Goal: Task Accomplishment & Management: Use online tool/utility

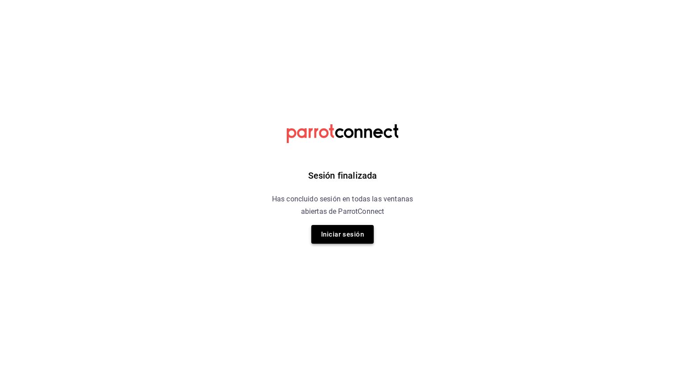
click at [323, 236] on button "Iniciar sesión" at bounding box center [342, 234] width 62 height 19
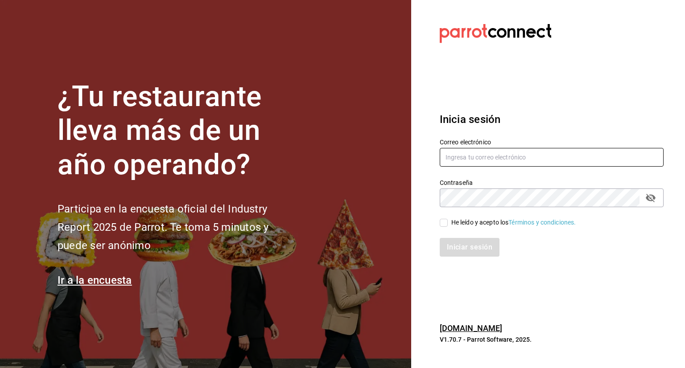
click at [521, 156] on input "text" at bounding box center [551, 157] width 224 height 19
type input "[EMAIL_ADDRESS][DOMAIN_NAME]"
click at [449, 220] on span "He leído y acepto los Términos y condiciones." at bounding box center [512, 222] width 128 height 9
click at [448, 220] on input "He leído y acepto los Términos y condiciones." at bounding box center [443, 223] width 8 height 8
checkbox input "true"
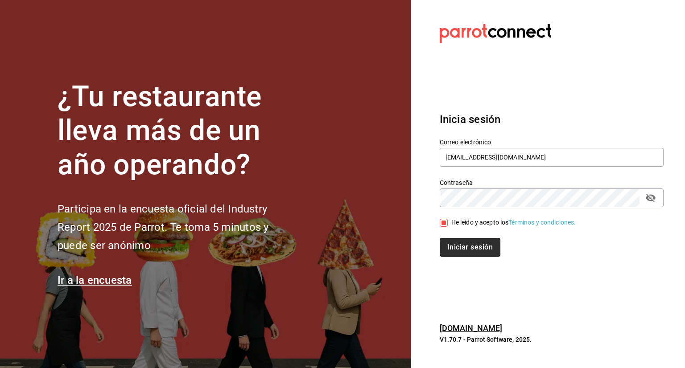
click at [449, 244] on button "Iniciar sesión" at bounding box center [469, 247] width 61 height 19
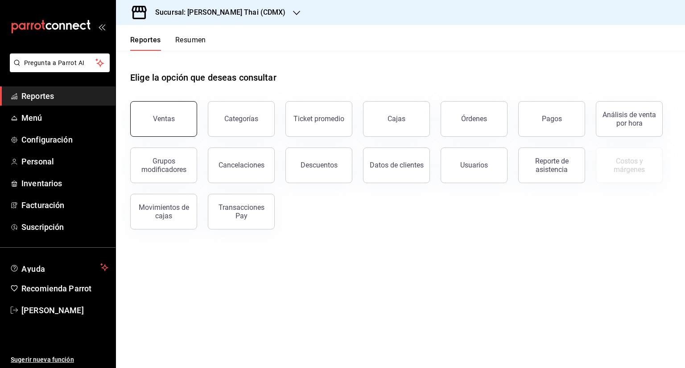
click at [171, 134] on button "Ventas" at bounding box center [163, 119] width 67 height 36
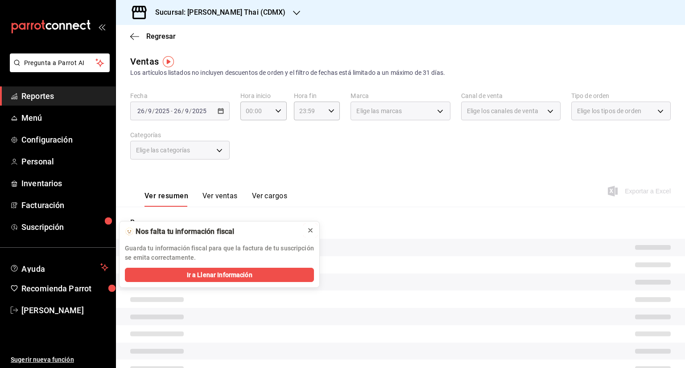
click at [308, 230] on icon at bounding box center [310, 230] width 7 height 7
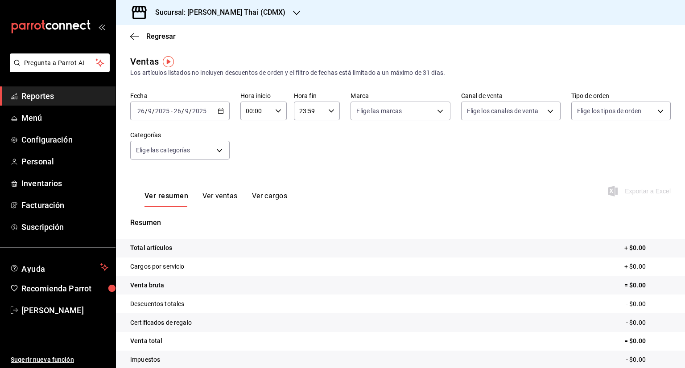
click at [237, 11] on h3 "Sucursal: [PERSON_NAME] Thai (CDMX)" at bounding box center [217, 12] width 138 height 11
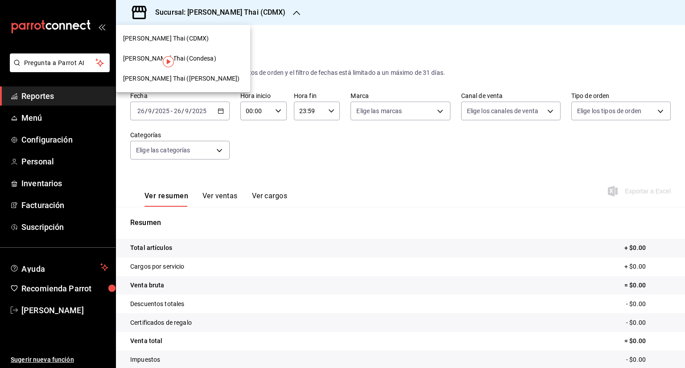
click at [195, 61] on div "Yim Thai (Condesa)" at bounding box center [183, 58] width 120 height 9
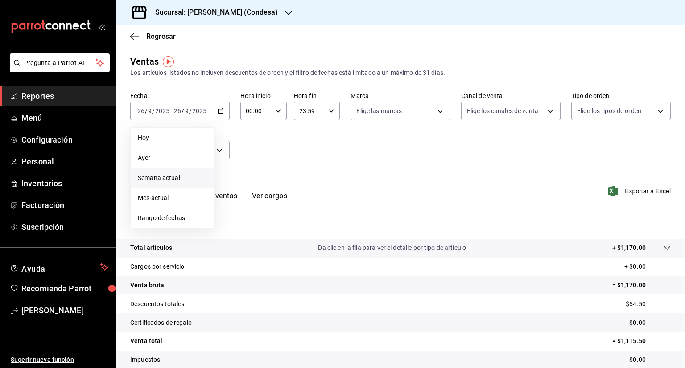
click at [177, 179] on span "Semana actual" at bounding box center [172, 177] width 69 height 9
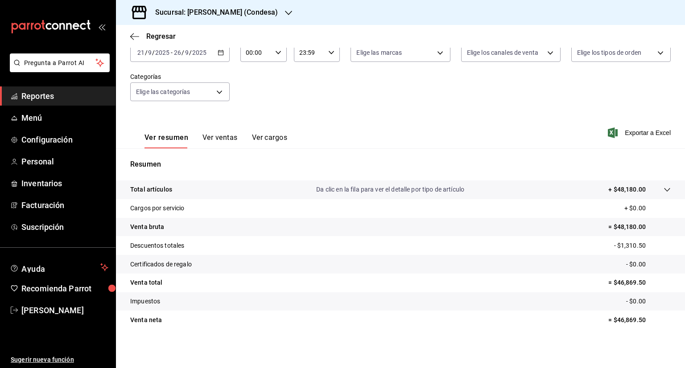
scroll to position [59, 0]
click at [649, 193] on div at bounding box center [657, 189] width 25 height 9
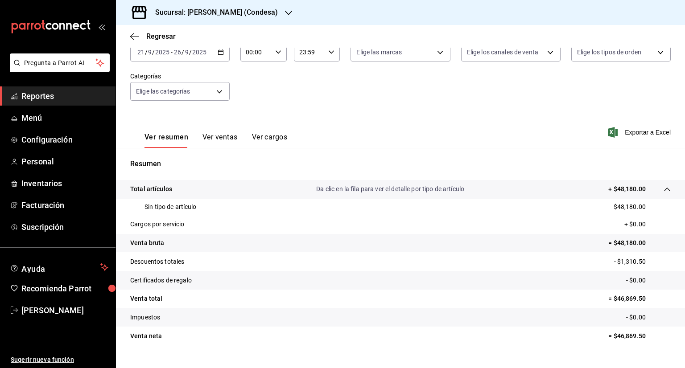
click at [646, 191] on div at bounding box center [657, 189] width 25 height 9
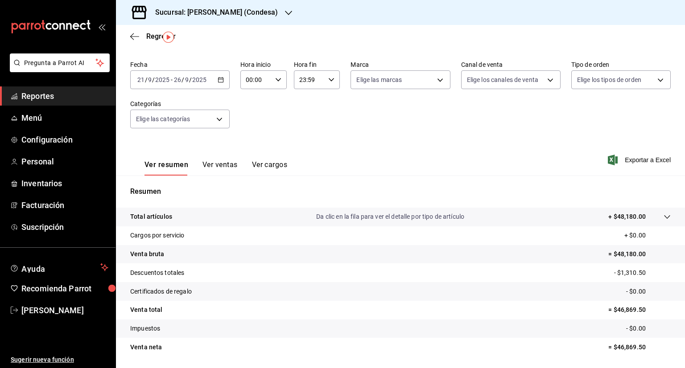
scroll to position [0, 0]
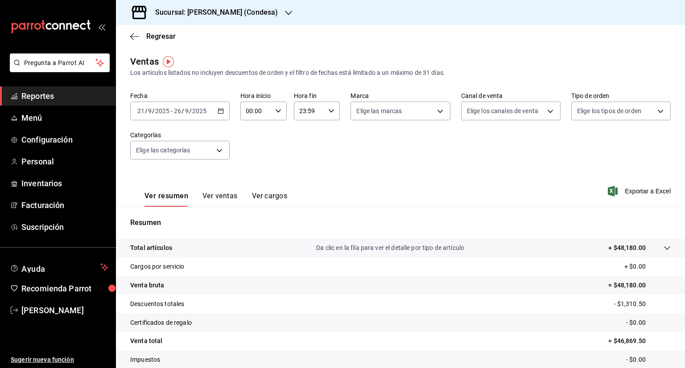
click at [214, 110] on div "2025-09-21 21 / 9 / 2025 - 2025-09-26 26 / 9 / 2025" at bounding box center [179, 111] width 99 height 19
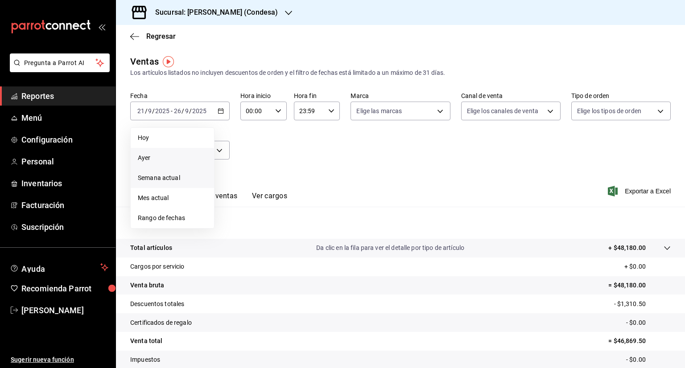
click at [153, 163] on li "Ayer" at bounding box center [172, 158] width 83 height 20
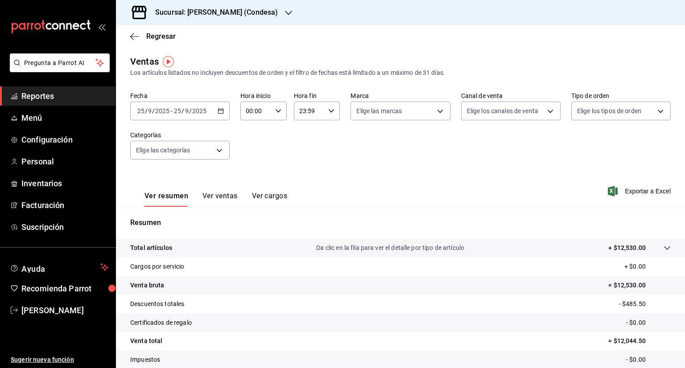
click at [197, 113] on input "2025" at bounding box center [199, 110] width 15 height 7
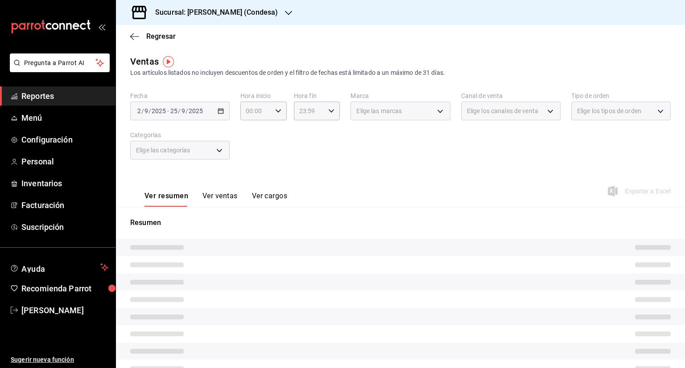
click at [141, 113] on span "/" at bounding box center [142, 110] width 3 height 7
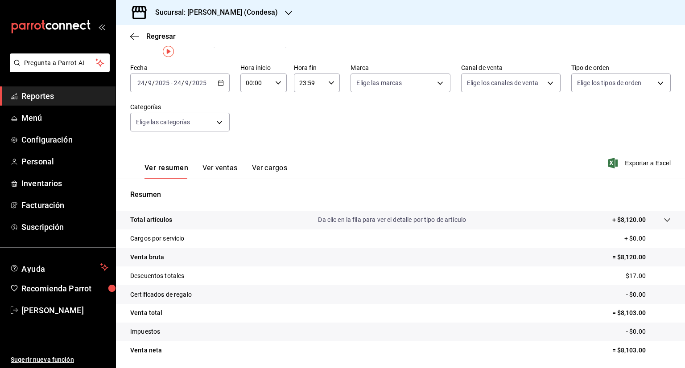
scroll to position [59, 0]
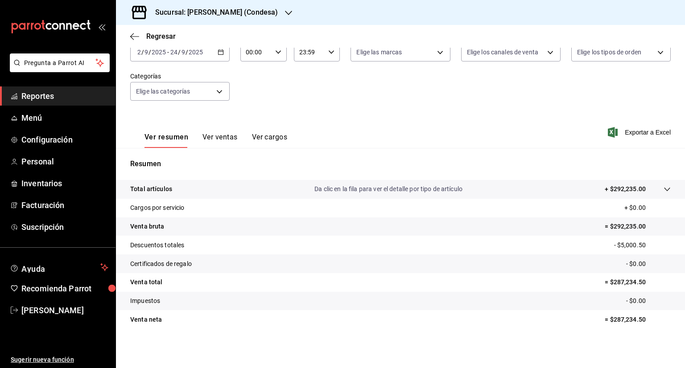
click at [140, 52] on input "2" at bounding box center [139, 52] width 4 height 7
drag, startPoint x: 140, startPoint y: 52, endPoint x: 173, endPoint y: 49, distance: 33.2
click at [173, 49] on input "24" at bounding box center [177, 52] width 8 height 7
drag, startPoint x: 176, startPoint y: 51, endPoint x: 177, endPoint y: 56, distance: 4.9
click at [177, 56] on div "2025-09-23 23 / 9 / 2025 - 2025-09-24 24 / 9 / 2025" at bounding box center [179, 52] width 99 height 19
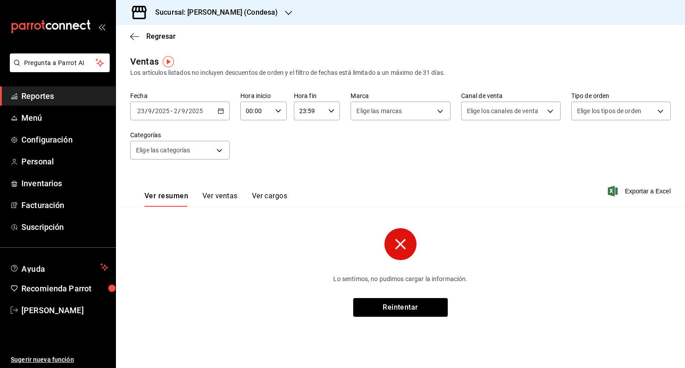
click at [172, 109] on div "2025-09-02 2 / 9 / 2025" at bounding box center [187, 110] width 31 height 7
drag, startPoint x: 177, startPoint y: 111, endPoint x: 211, endPoint y: 172, distance: 69.9
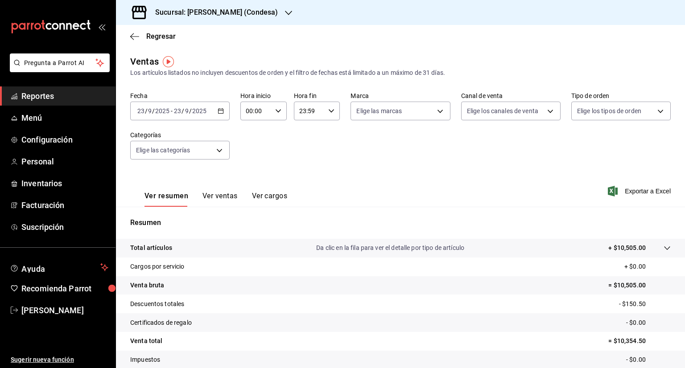
click at [213, 15] on h3 "Sucursal: Yim Thai (Condesa)" at bounding box center [213, 12] width 130 height 11
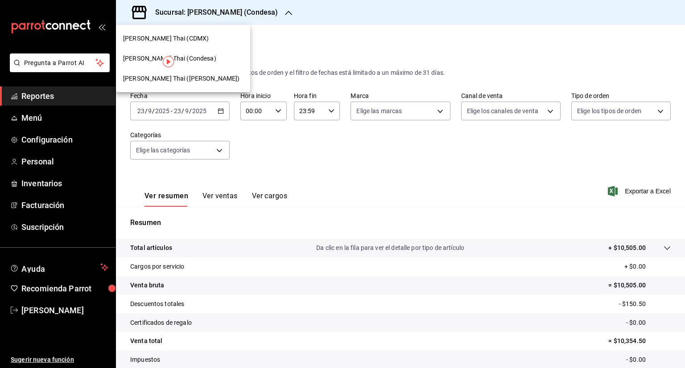
click at [201, 69] on div "Yim Thai (Del Valle)" at bounding box center [183, 79] width 134 height 20
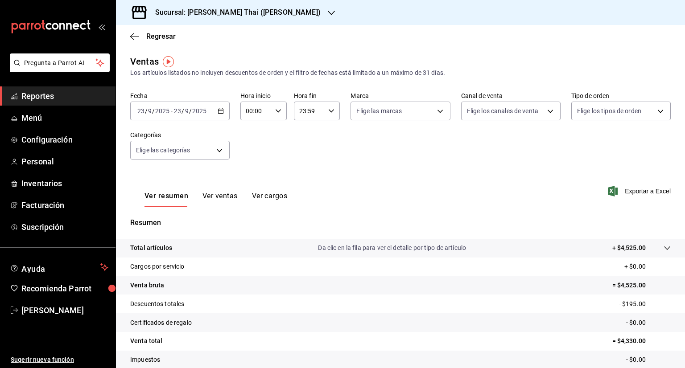
click at [220, 116] on div "2025-09-23 23 / 9 / 2025 - 2025-09-23 23 / 9 / 2025" at bounding box center [179, 111] width 99 height 19
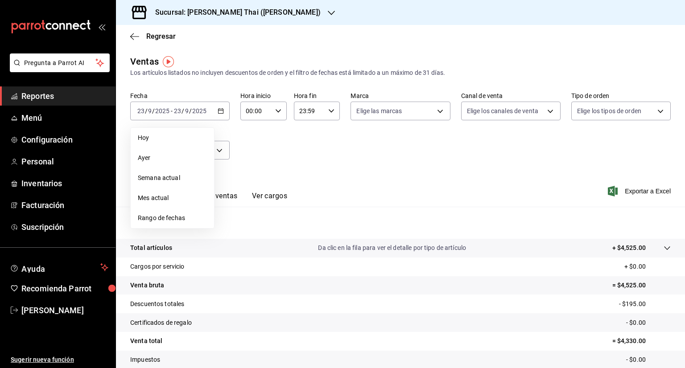
click at [171, 182] on span "Semana actual" at bounding box center [172, 177] width 69 height 9
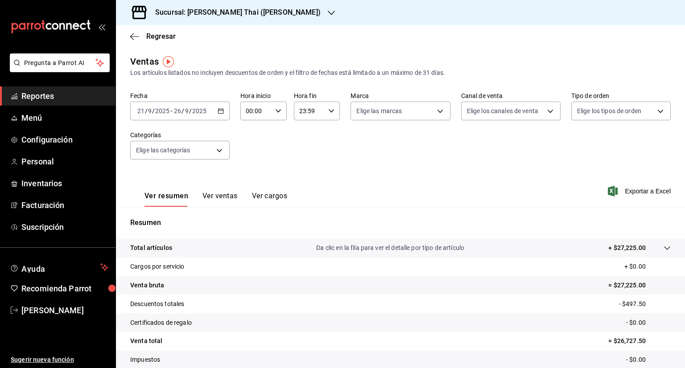
click at [223, 113] on div "2025-09-21 21 / 9 / 2025 - 2025-09-26 26 / 9 / 2025" at bounding box center [179, 111] width 99 height 19
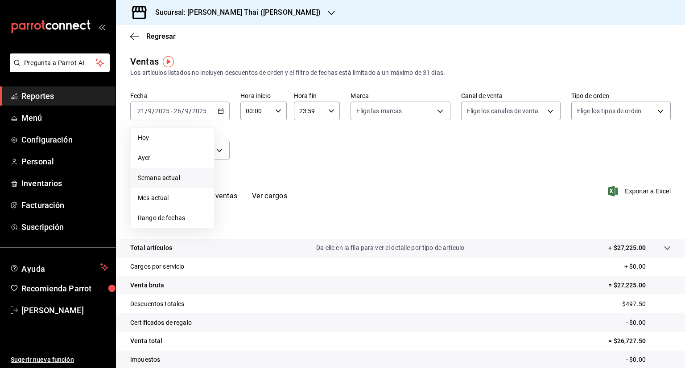
click at [211, 16] on h3 "Sucursal: Yim Thai (Del Valle)" at bounding box center [234, 12] width 172 height 11
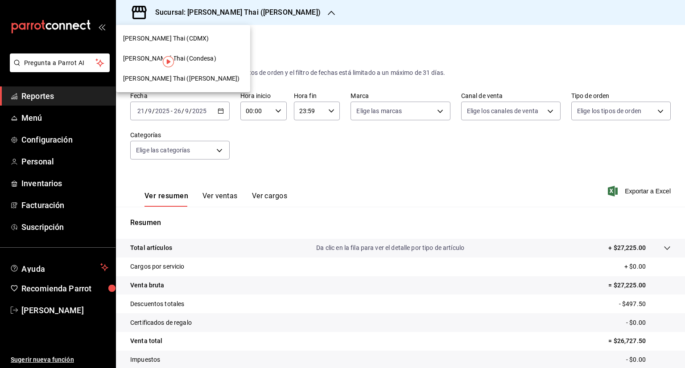
click at [185, 32] on div "Yim Thai (CDMX)" at bounding box center [183, 39] width 134 height 20
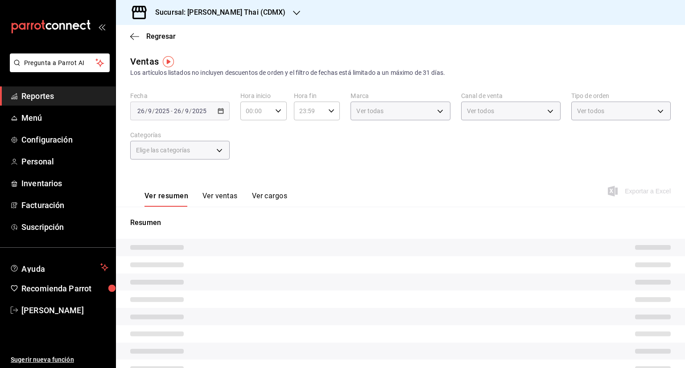
click at [189, 101] on div "Fecha 2025-09-26 26 / 9 / 2025 - 2025-09-26 26 / 9 / 2025" at bounding box center [179, 106] width 99 height 29
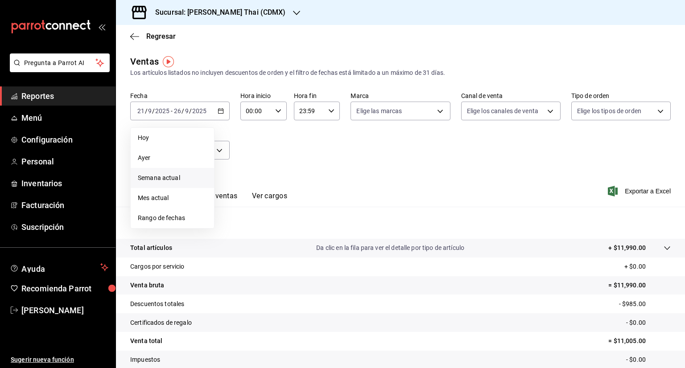
click at [179, 183] on li "Semana actual" at bounding box center [172, 178] width 83 height 20
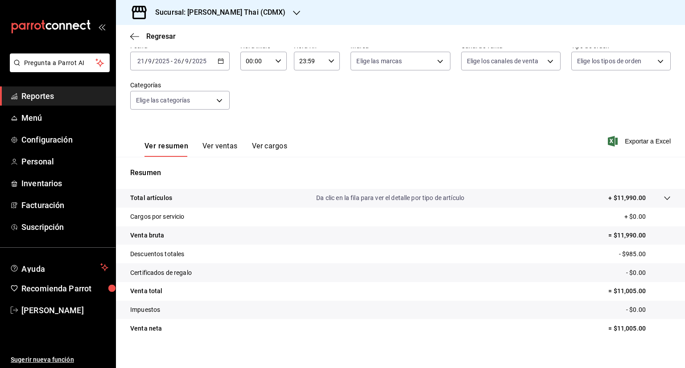
scroll to position [59, 0]
